Goal: Find specific page/section: Find specific page/section

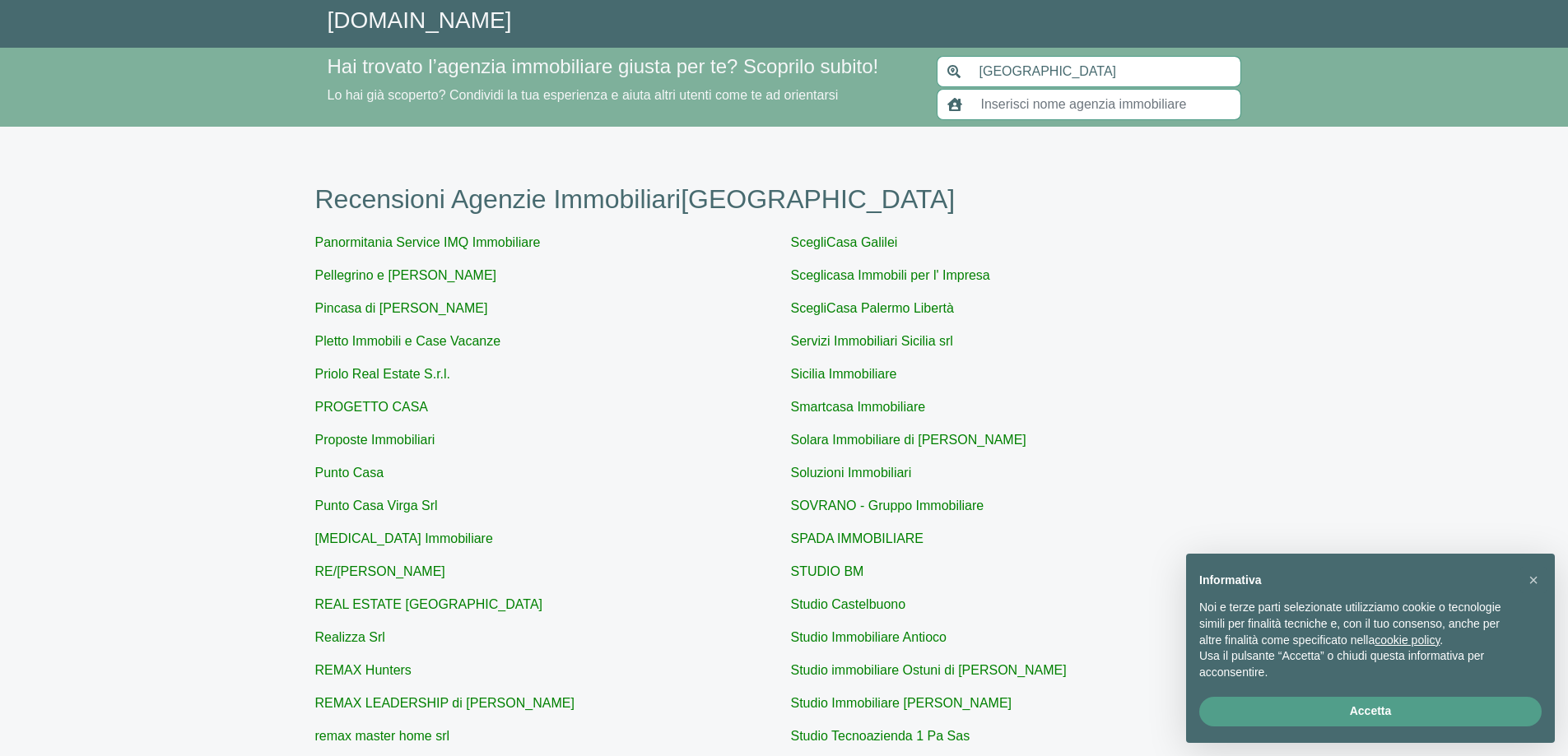
click at [1083, 107] on input "text" at bounding box center [1106, 105] width 270 height 31
paste input "immobiliare pellegrino e [PERSON_NAME]"
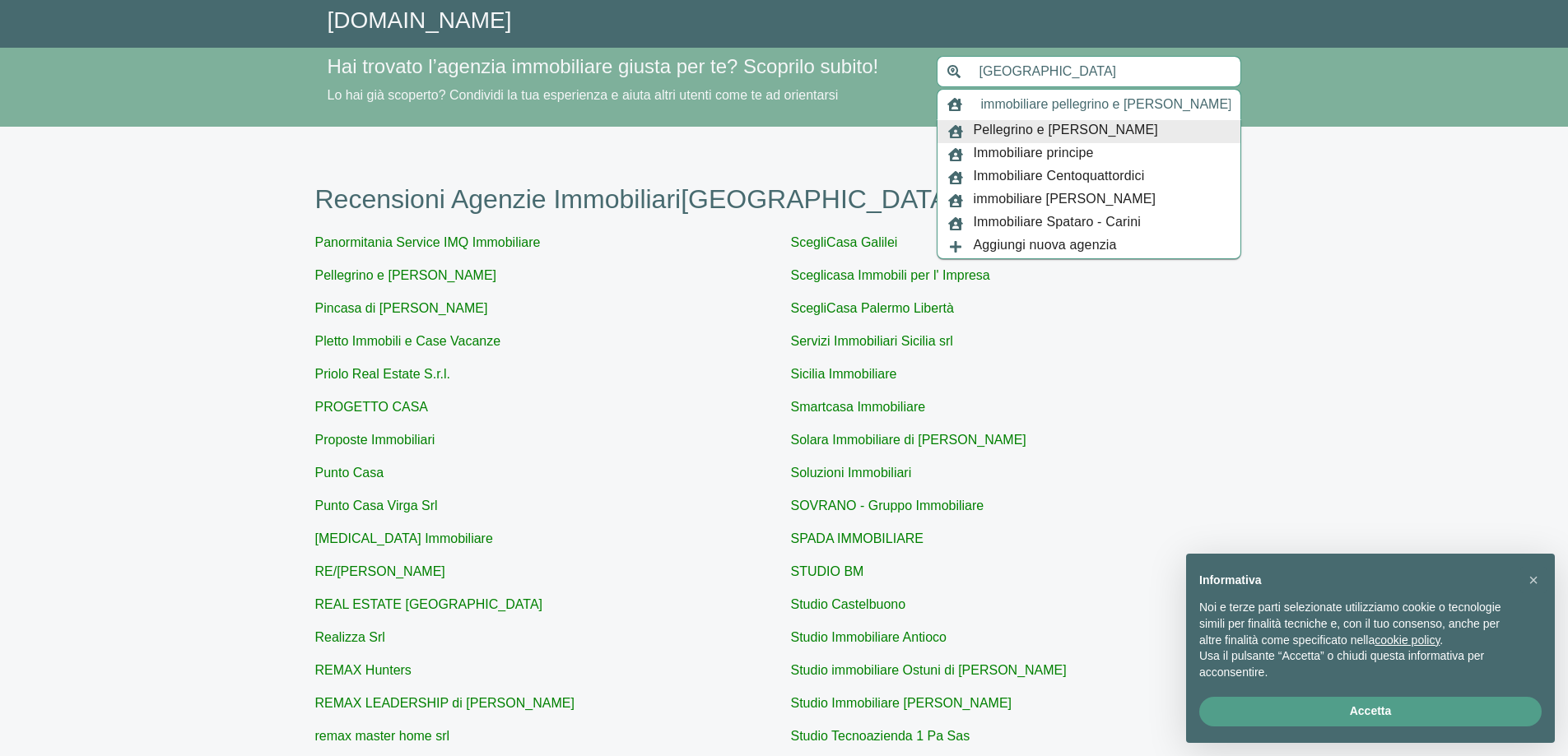
click at [1026, 132] on span "Pellegrino e [PERSON_NAME]" at bounding box center [1066, 132] width 185 height 23
type input "Pellegrino e [PERSON_NAME]"
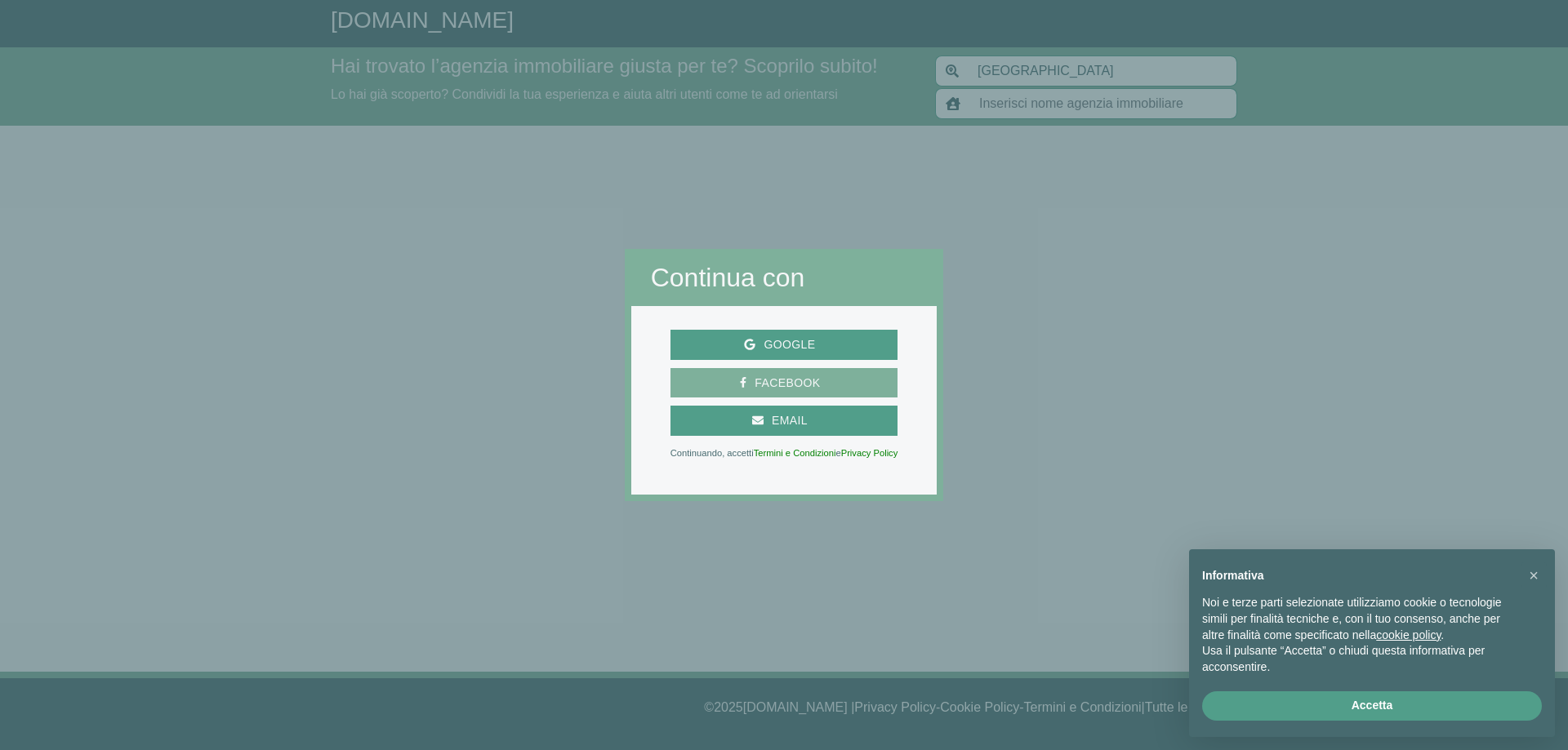
click at [798, 373] on span "Facebook" at bounding box center [787, 384] width 82 height 21
